Goal: Browse casually: Explore the website without a specific task or goal

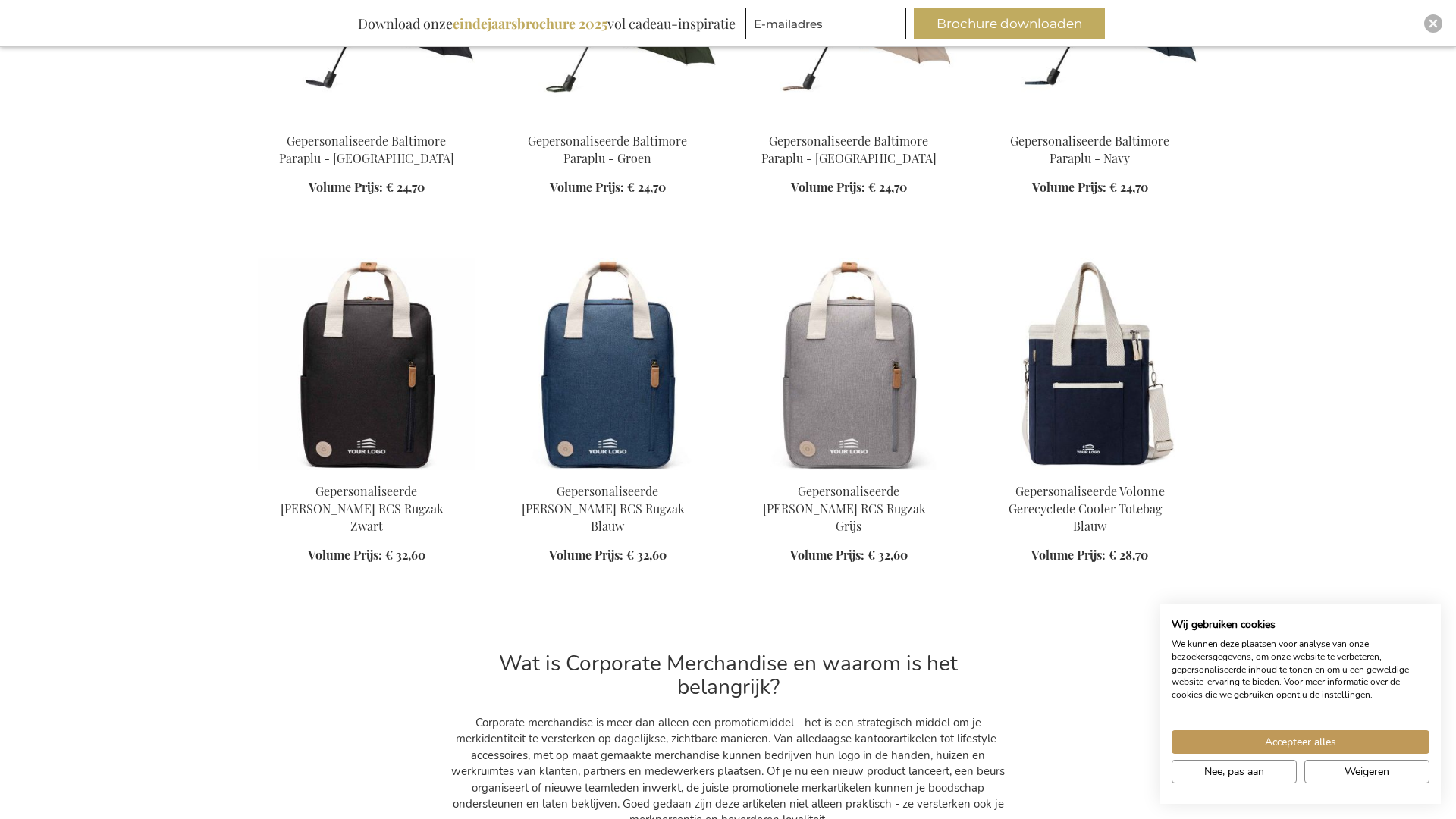
scroll to position [2415, 0]
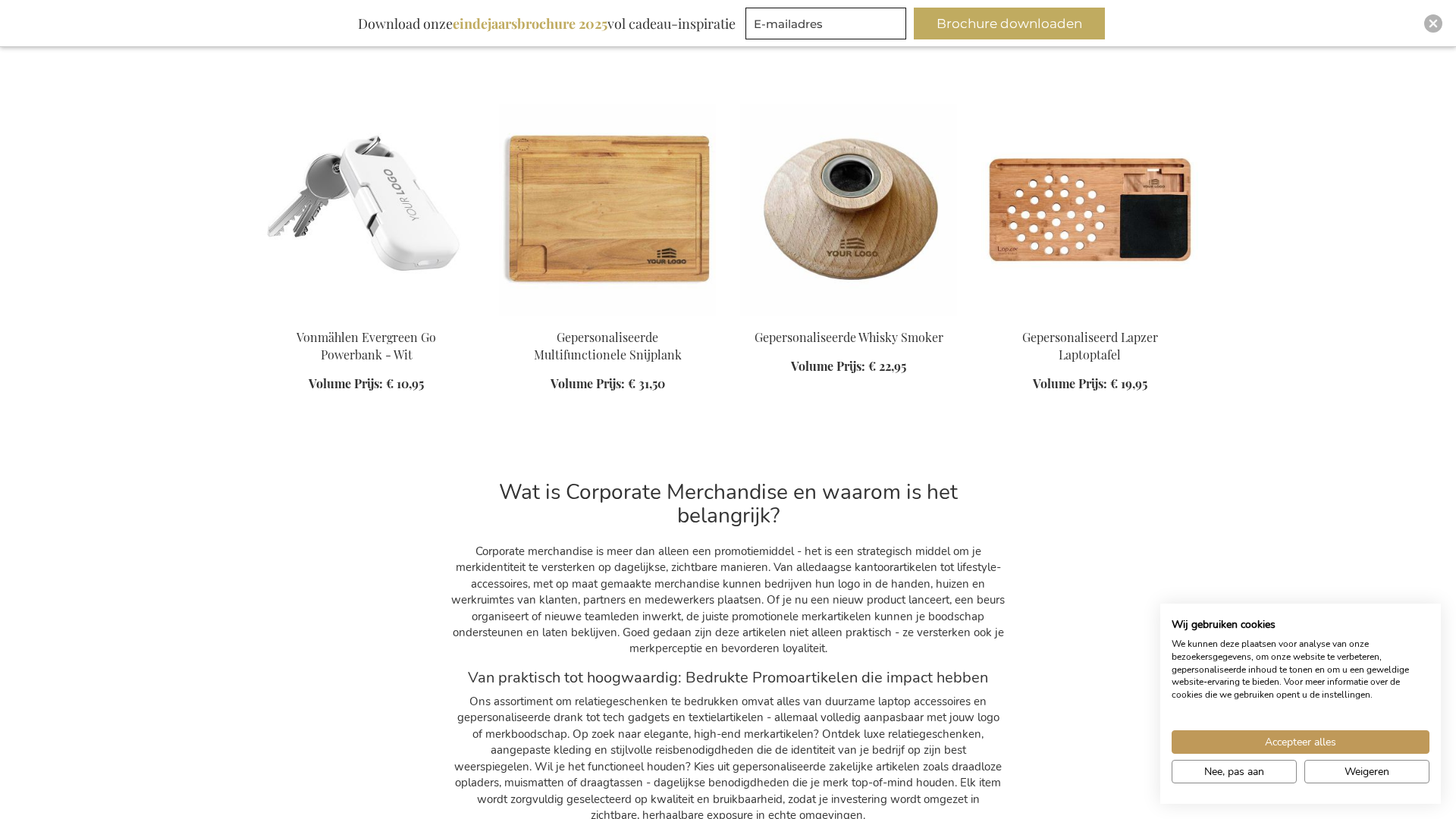
scroll to position [4569, 0]
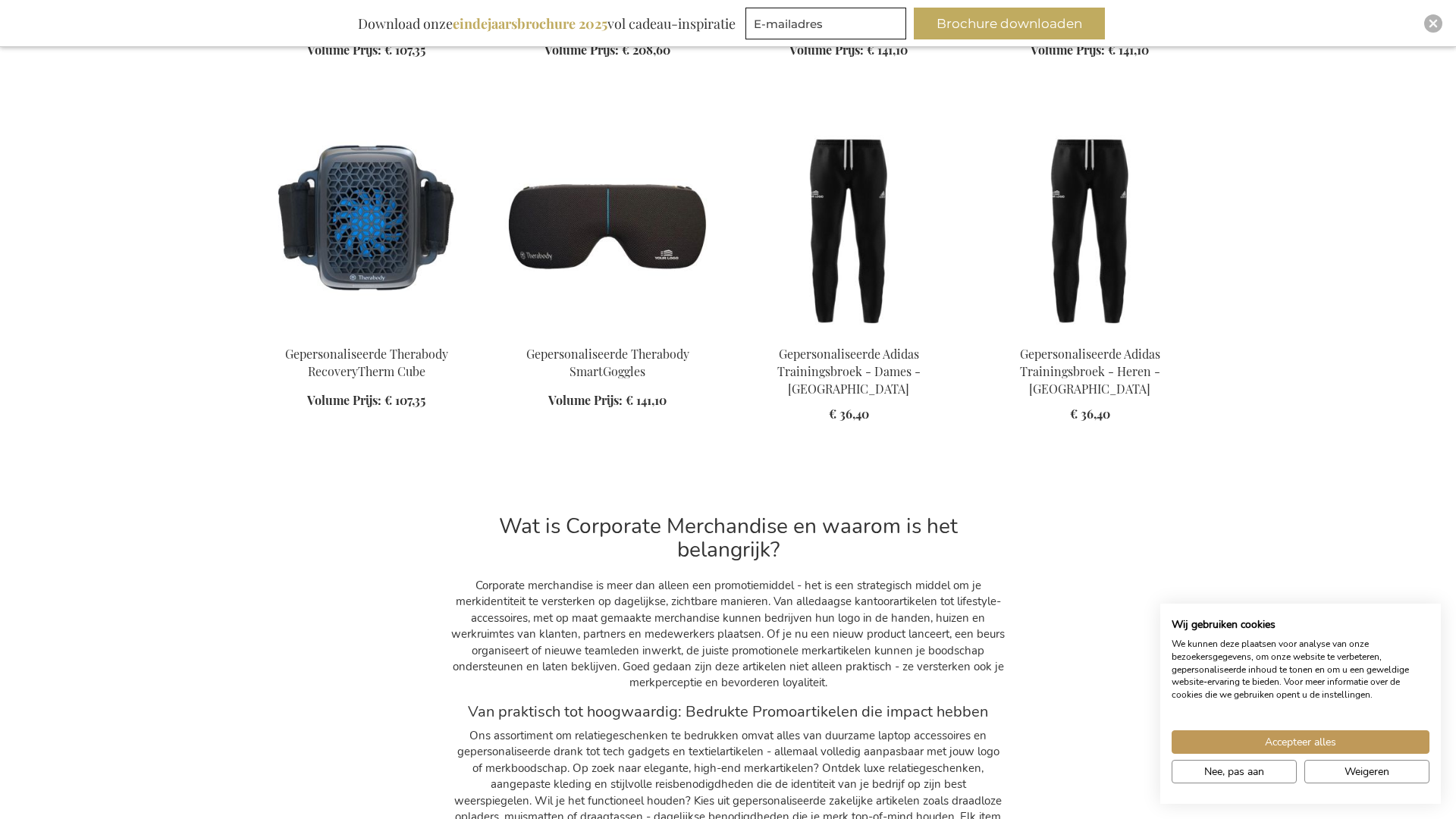
scroll to position [6688, 0]
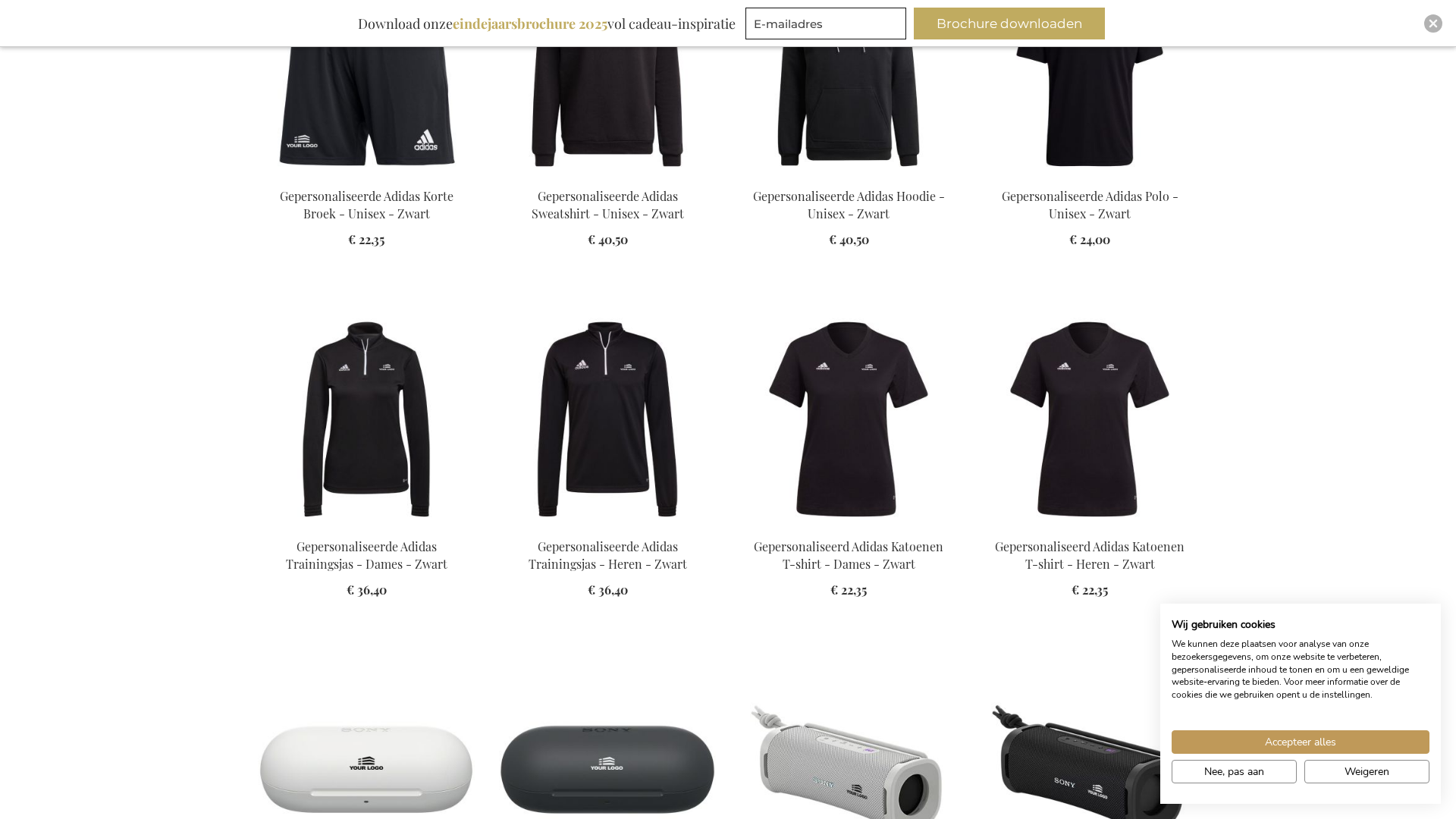
scroll to position [8790, 0]
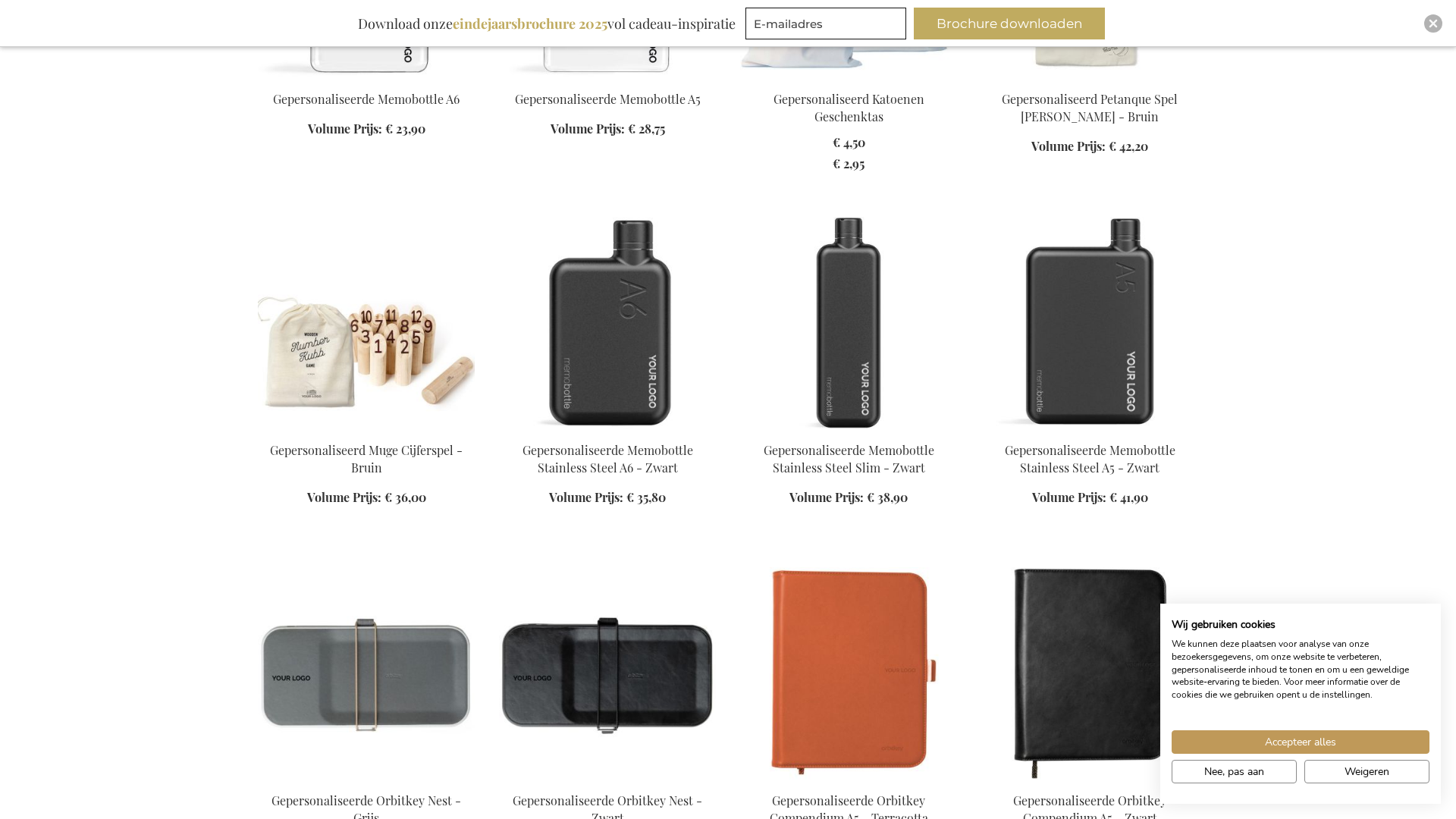
scroll to position [12936, 0]
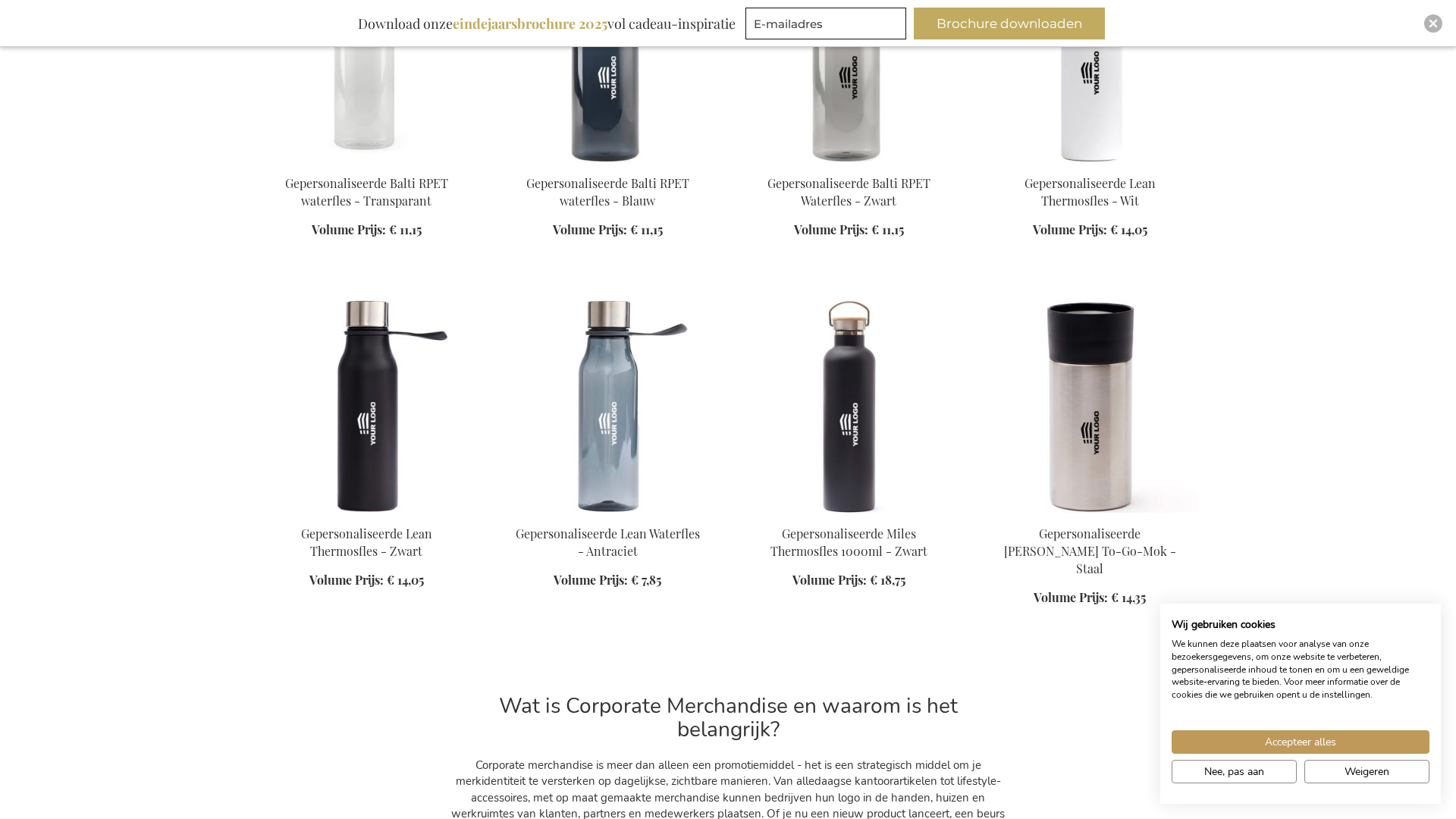
scroll to position [17157, 0]
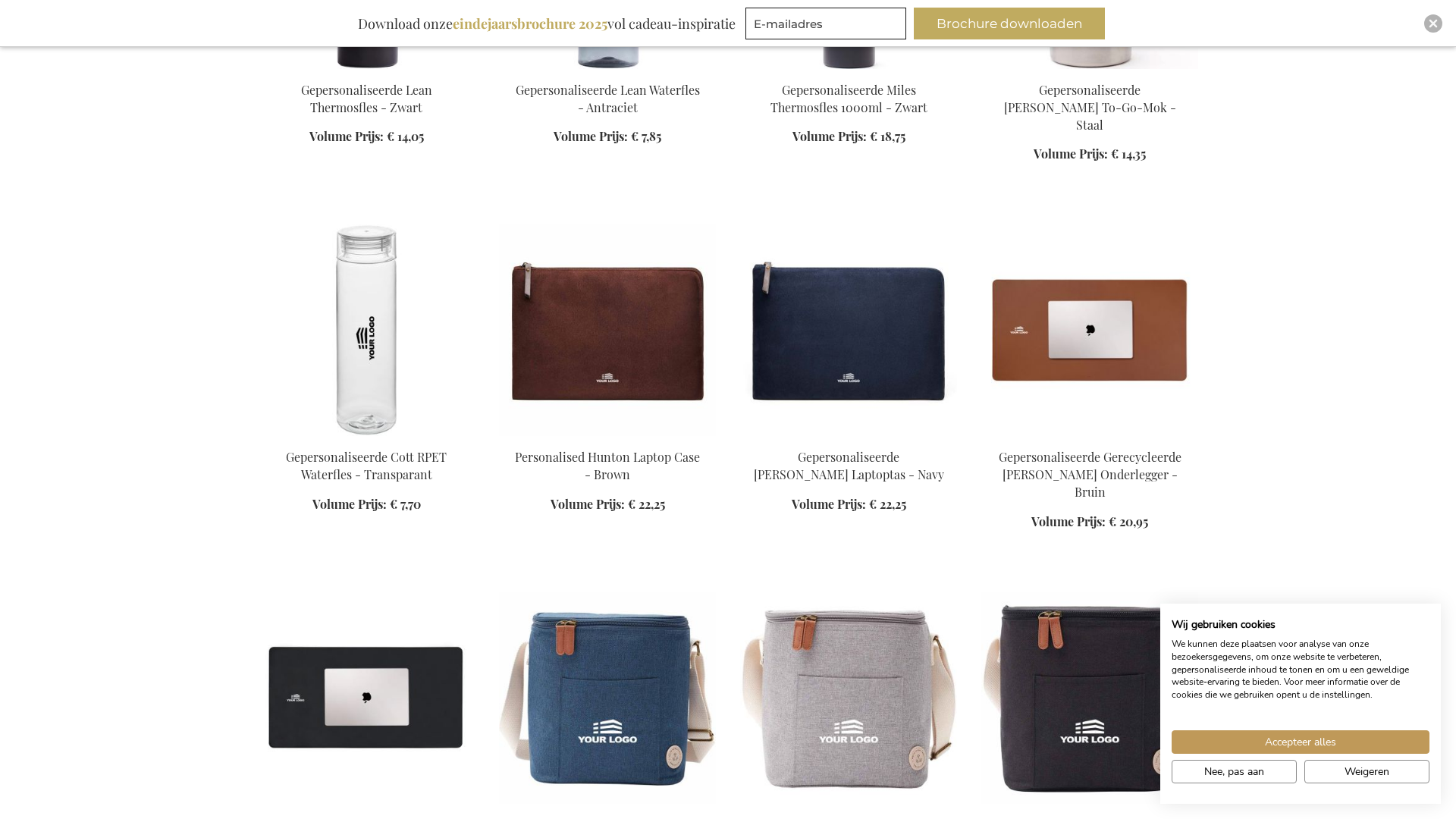
scroll to position [19369, 0]
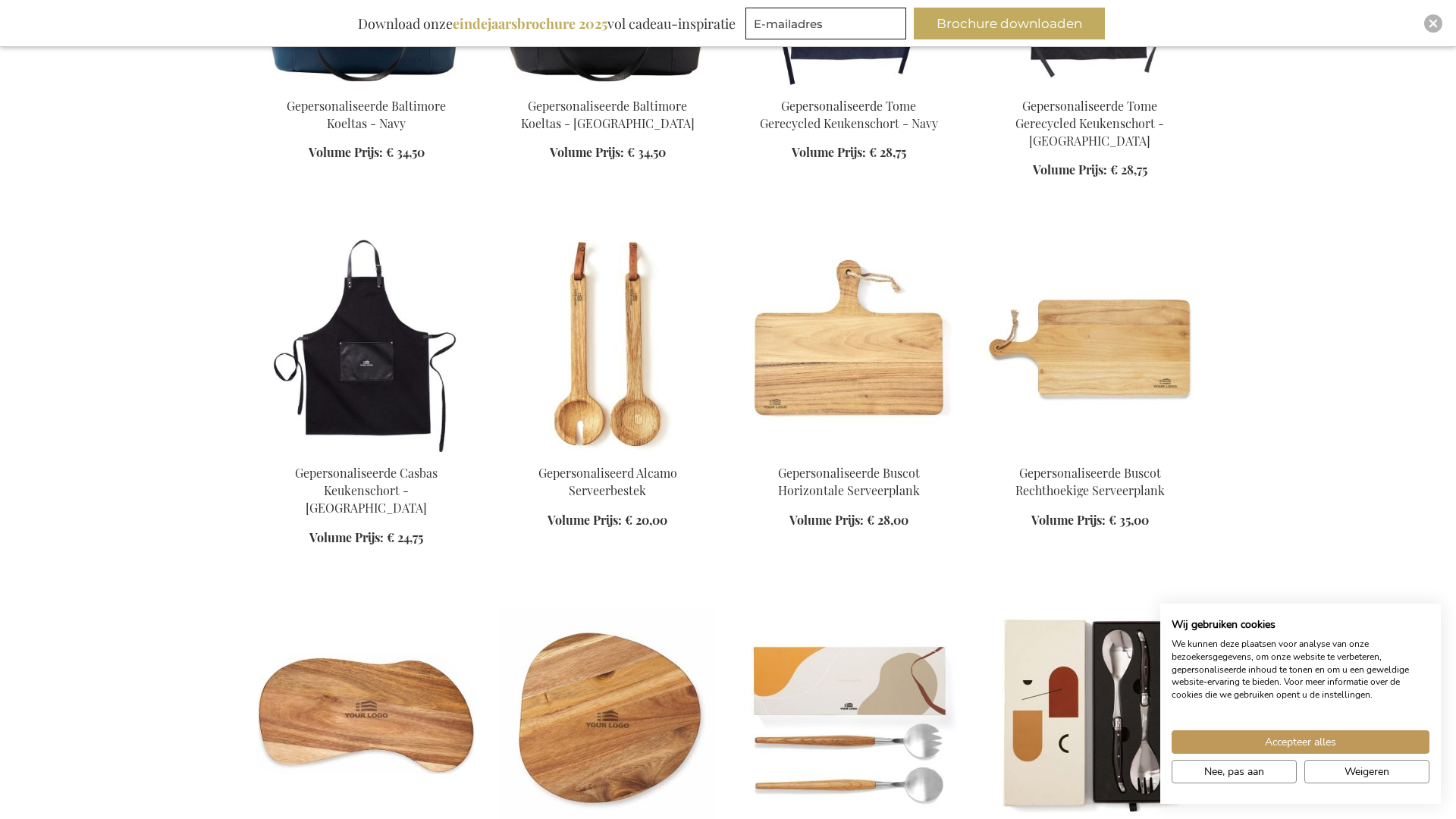
scroll to position [21471, 0]
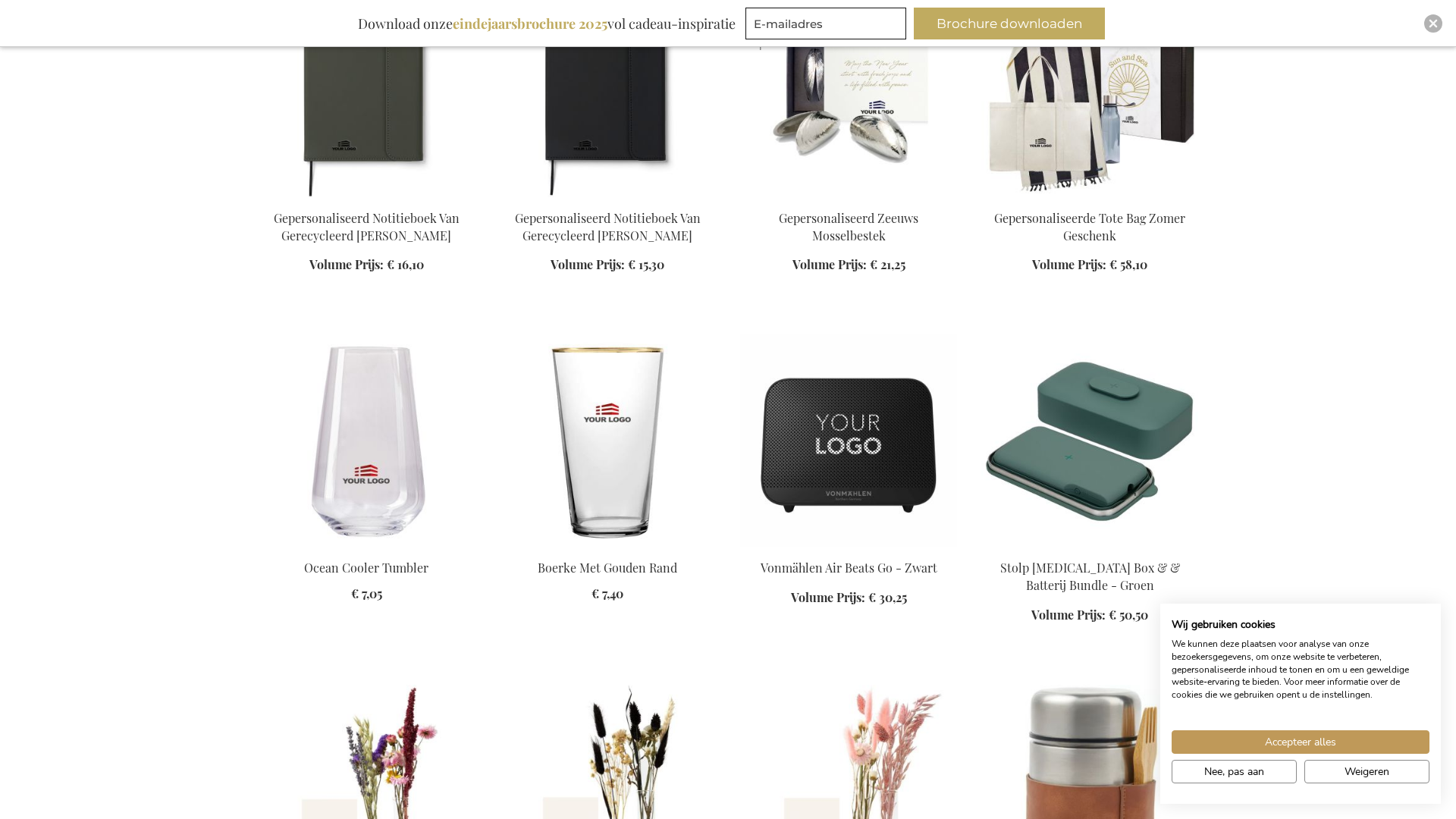
scroll to position [23590, 0]
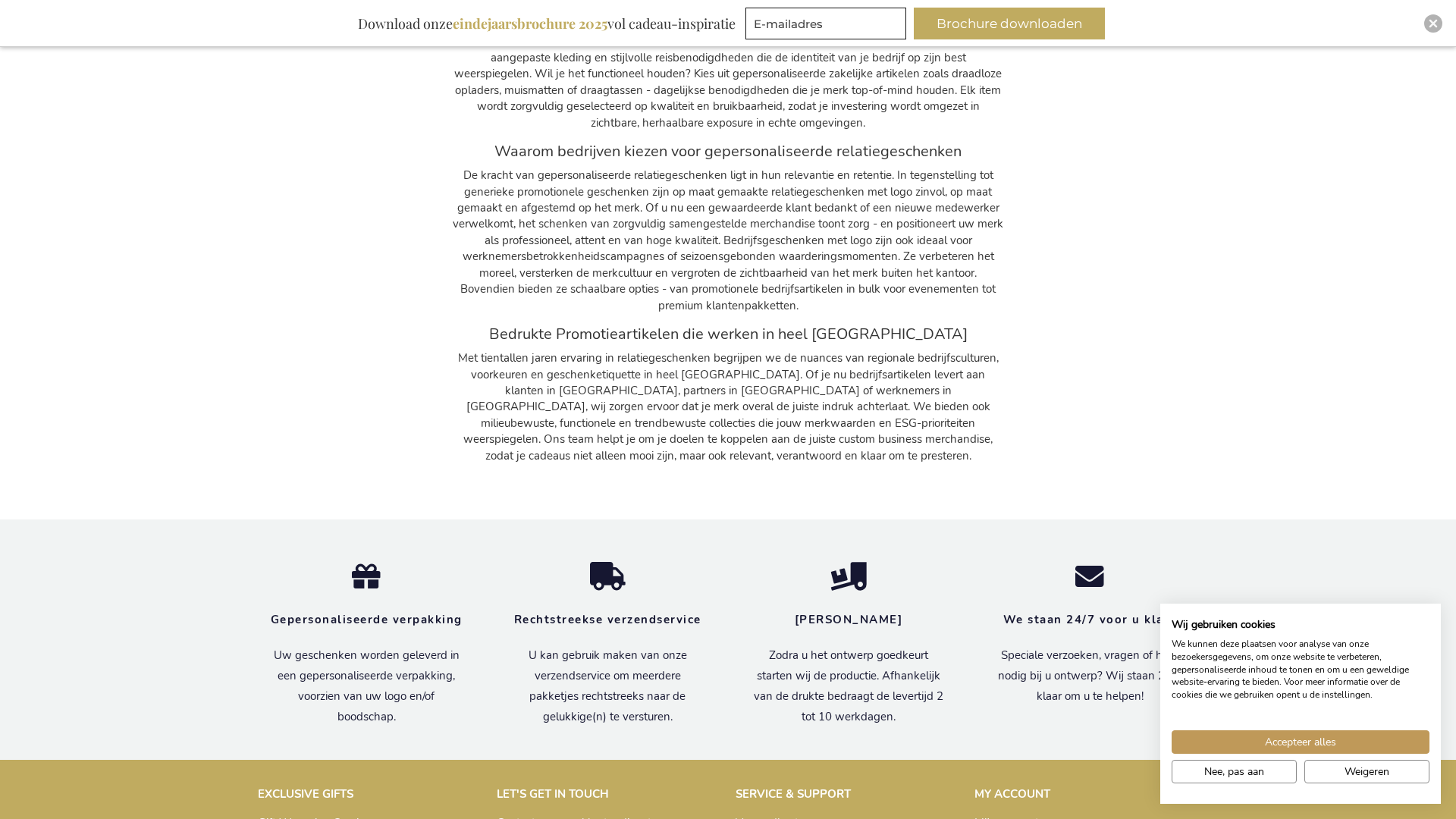
scroll to position [27315, 0]
